Goal: Communication & Community: Answer question/provide support

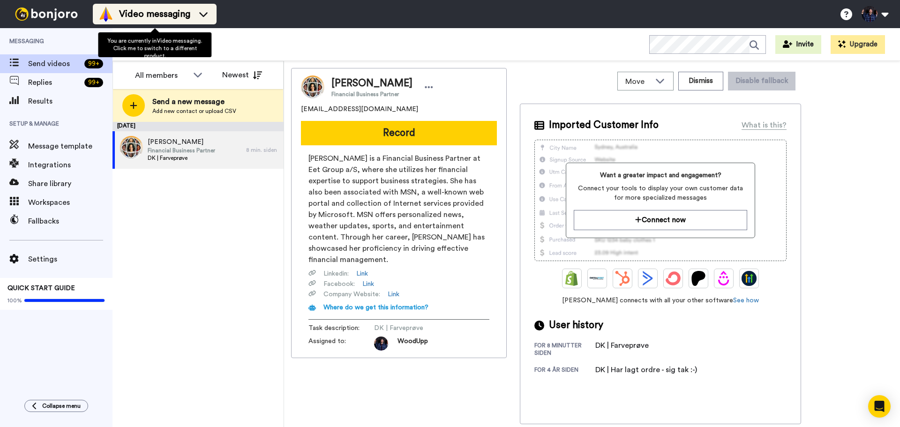
click at [214, 16] on li "Video messaging" at bounding box center [155, 14] width 124 height 21
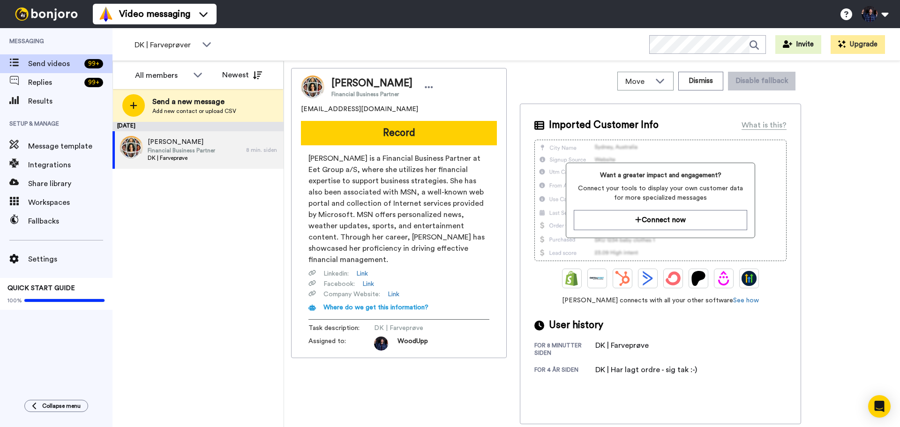
click at [257, 211] on div "August 18 Michala Ravn Financial Business Partner DK | Farveprøve 8 min. siden" at bounding box center [197, 274] width 171 height 305
click at [196, 69] on div "All members" at bounding box center [168, 75] width 83 height 19
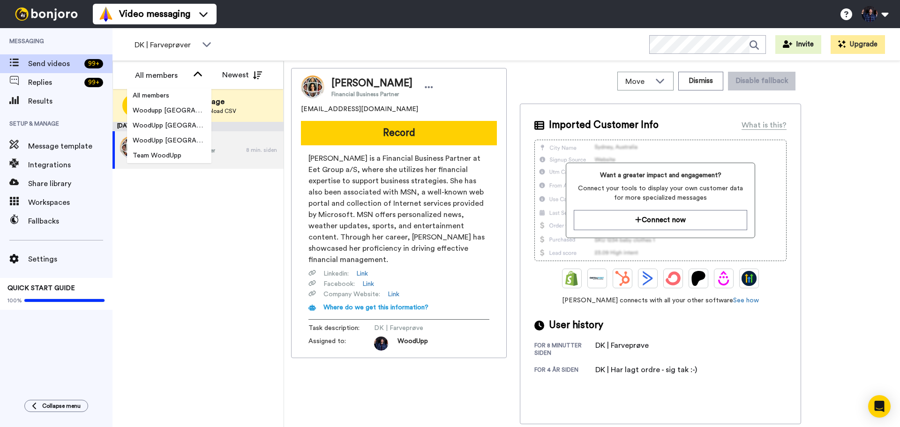
click at [244, 254] on div "August 18 Michala Ravn Financial Business Partner DK | Farveprøve 8 min. siden" at bounding box center [197, 274] width 171 height 305
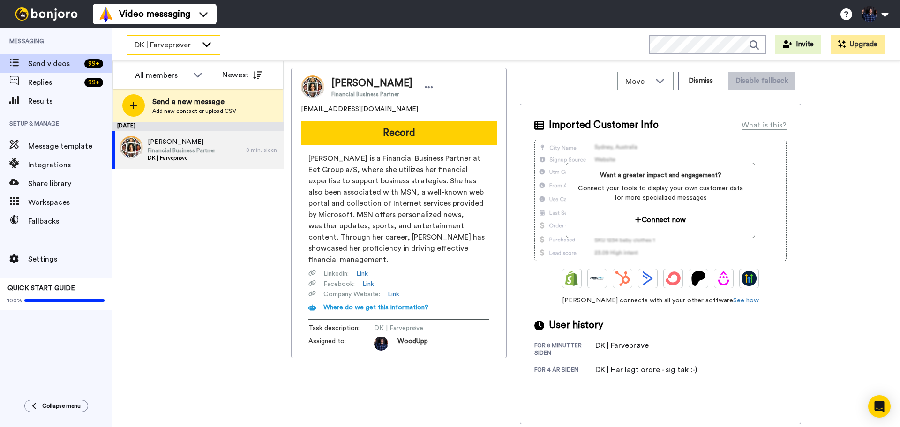
click at [198, 49] on div "DK | Farveprøver" at bounding box center [173, 45] width 93 height 19
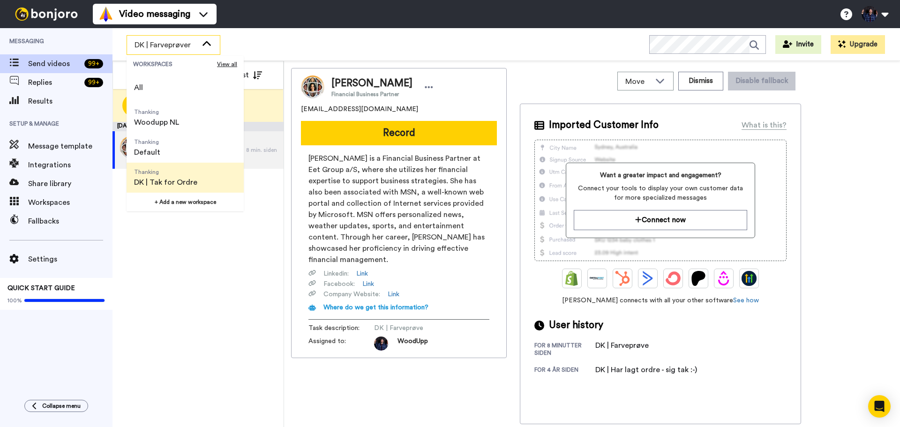
click at [183, 179] on span "DK | Tak for Ordre" at bounding box center [165, 182] width 63 height 11
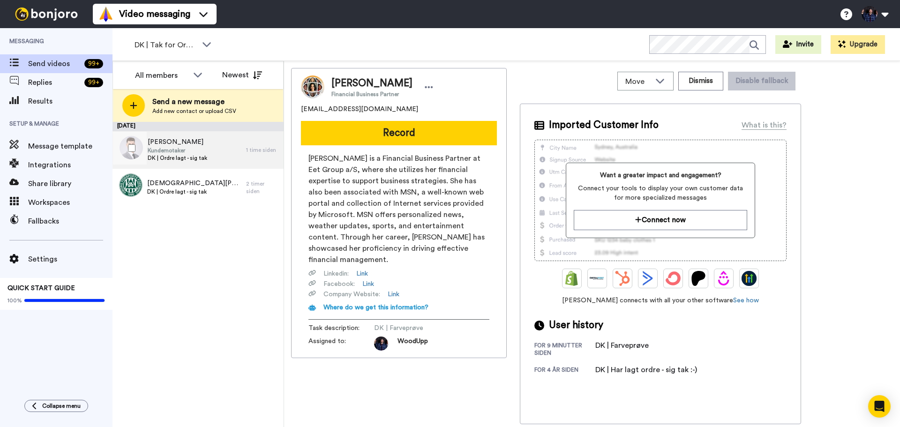
click at [207, 143] on span "Markus Johannessen" at bounding box center [178, 141] width 60 height 9
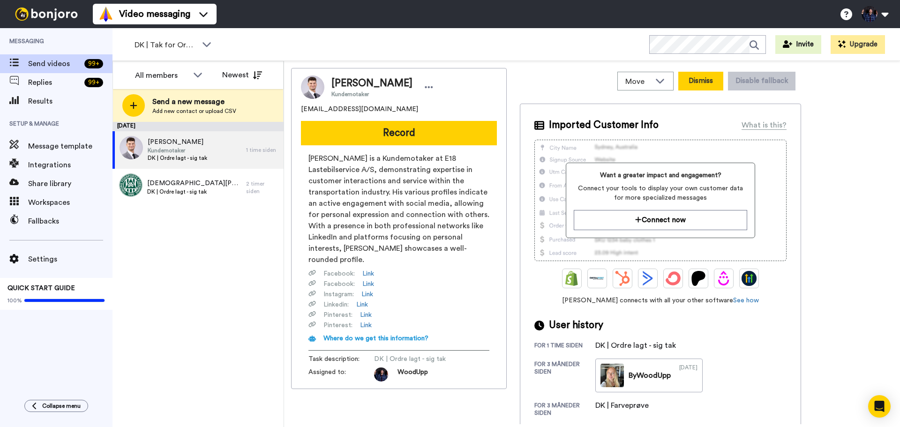
click at [699, 84] on button "Dismiss" at bounding box center [700, 81] width 45 height 19
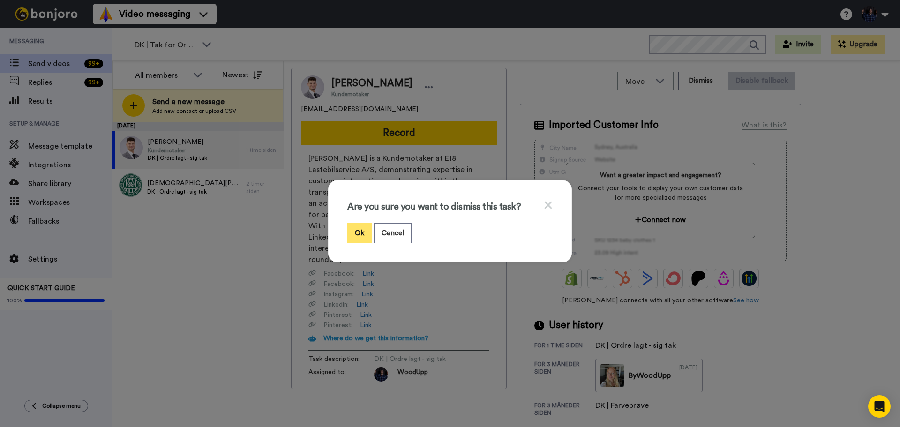
click at [363, 233] on button "Ok" at bounding box center [359, 233] width 24 height 20
